Goal: Information Seeking & Learning: Learn about a topic

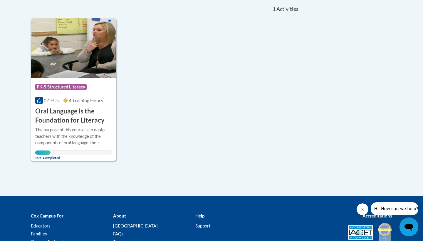
scroll to position [133, 0]
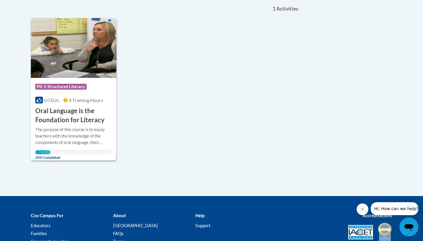
click at [84, 119] on h3 "Oral Language is the Foundation for Literacy" at bounding box center [73, 115] width 77 height 18
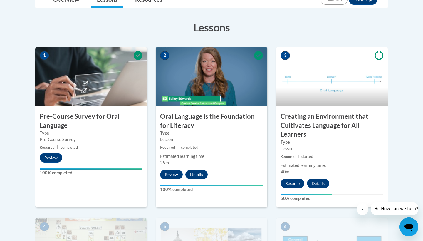
scroll to position [153, 0]
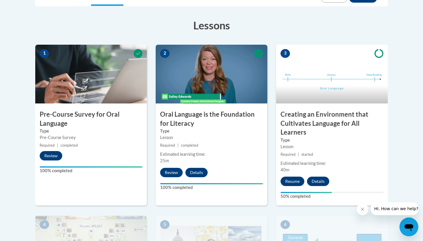
click at [294, 179] on button "Resume" at bounding box center [293, 181] width 24 height 9
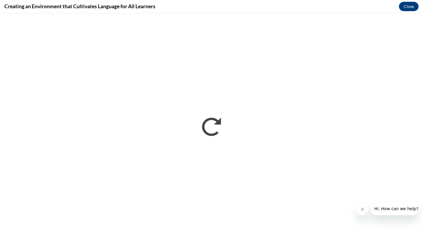
scroll to position [0, 0]
